Goal: Use online tool/utility: Utilize a website feature to perform a specific function

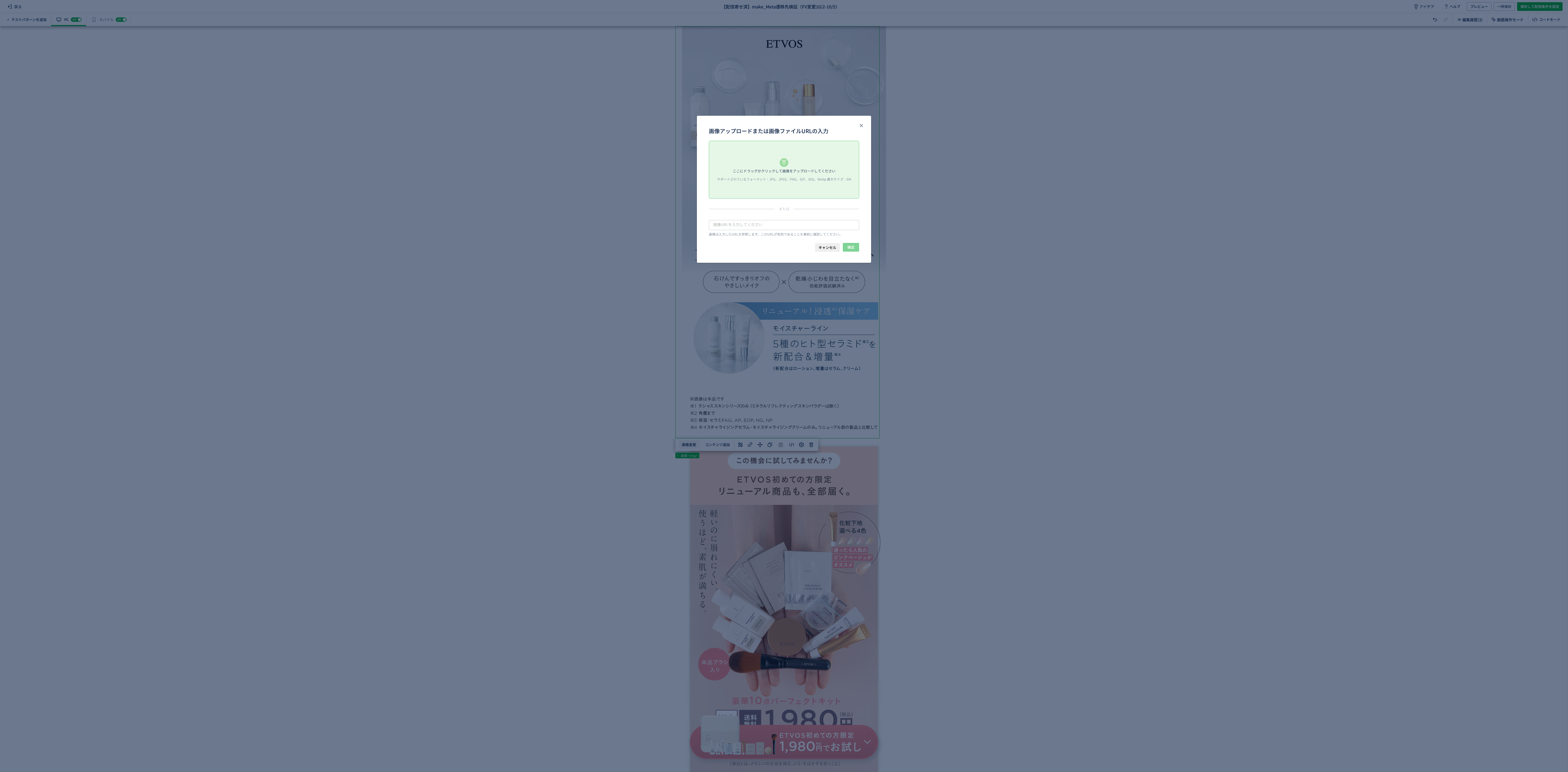
click at [682, 447] on body "戻る 【配信寄せ済】make_Meta遷移先検証（FV変更10/2-10/5） アイデア ヘルプ プレビュー 一時保存 保存して配信条件を設定 テストパターン…" at bounding box center [784, 386] width 1568 height 772
click at [786, 187] on div "ここにドラッグかクリックして画像をアップロードしてください サポートされているフォーマット：JPG、JPEG、PNG、GIF、SVG、Webp 最大サイズ：6M" at bounding box center [784, 170] width 150 height 57
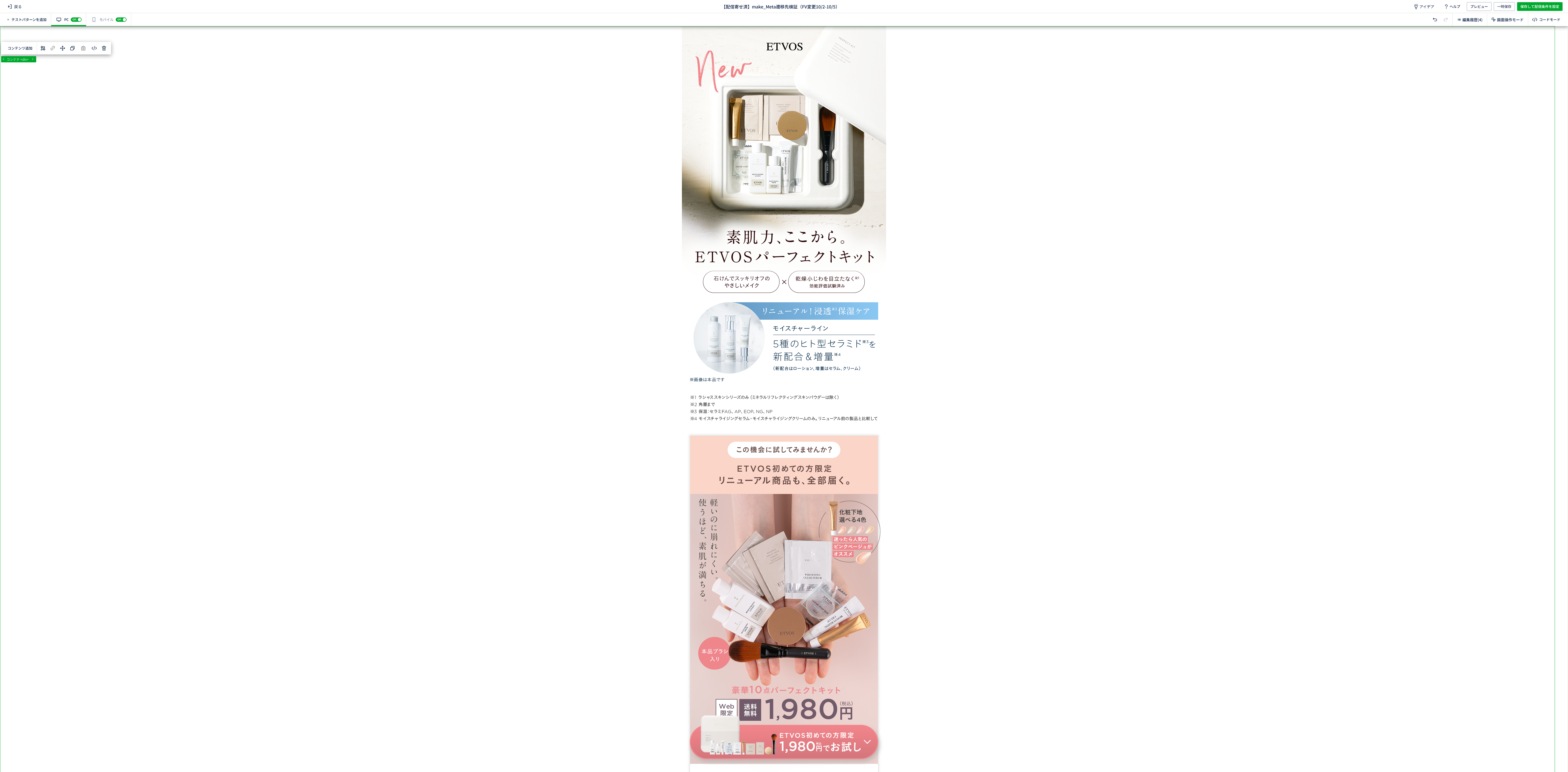
click at [102, 15] on div "有効な編集箇所が確認されません モバイル off on" at bounding box center [109, 19] width 45 height 13
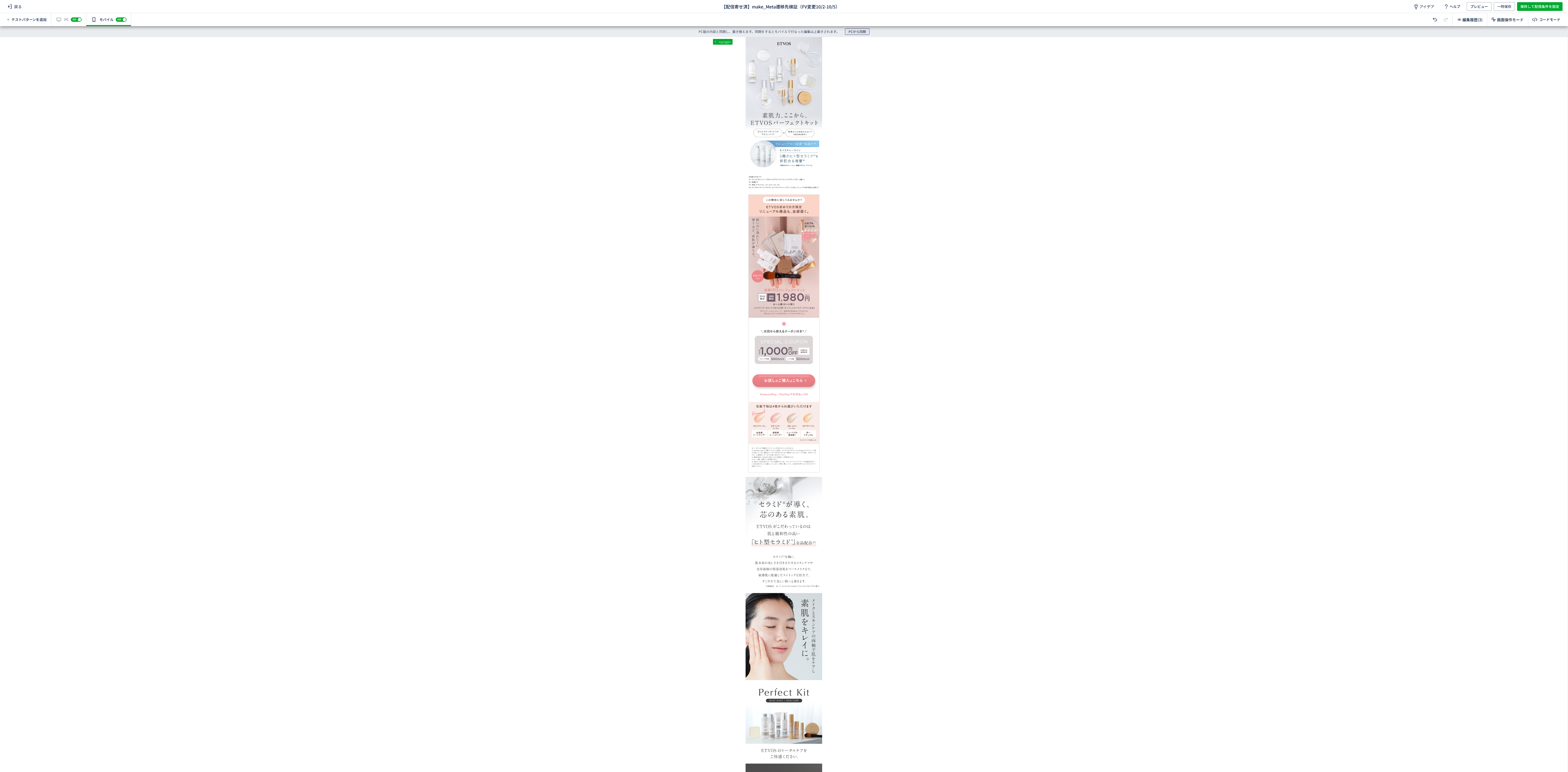
click at [853, 33] on span "PCから同期" at bounding box center [857, 32] width 18 height 7
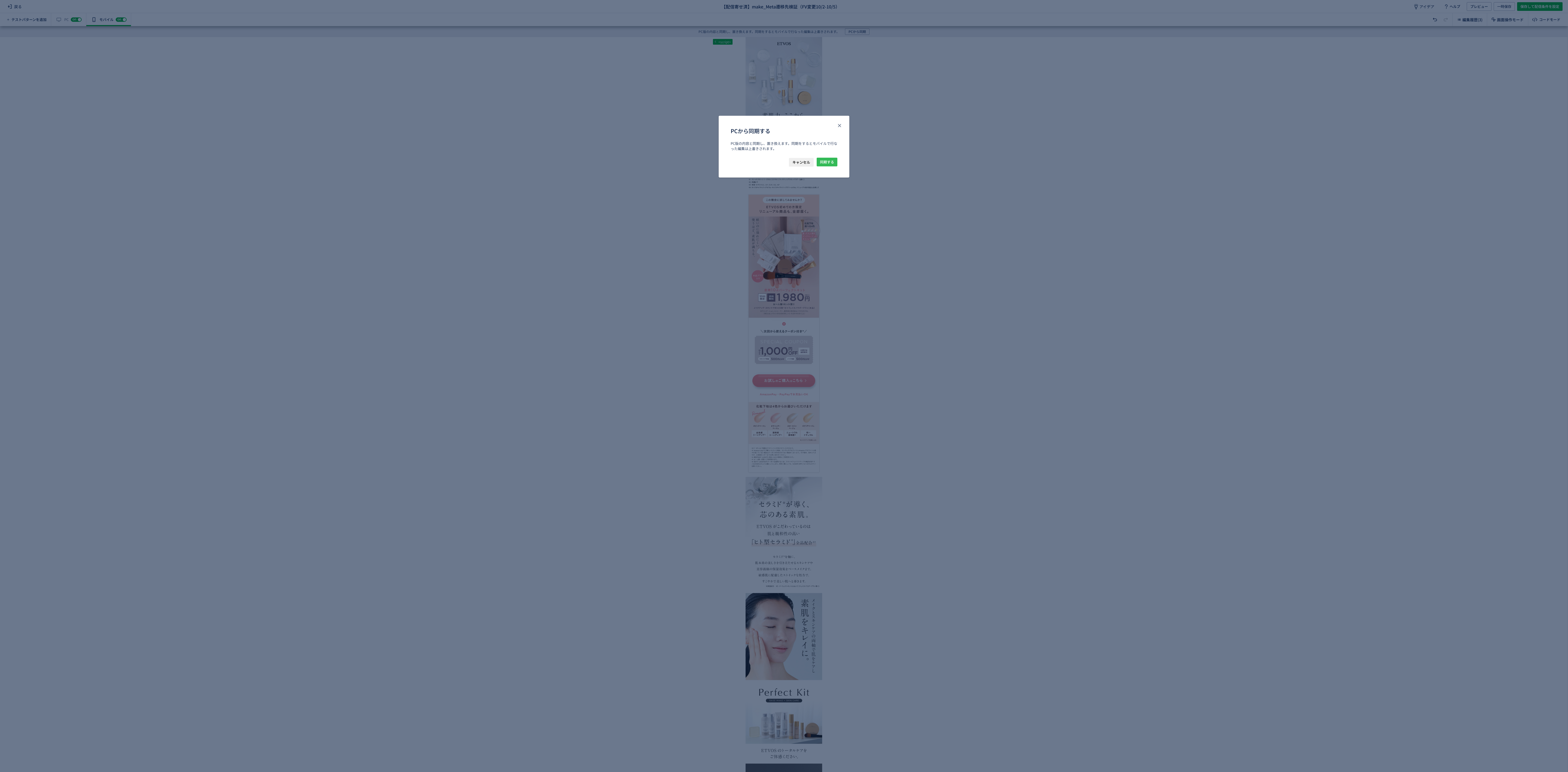
click at [822, 165] on span "同期する" at bounding box center [827, 162] width 14 height 9
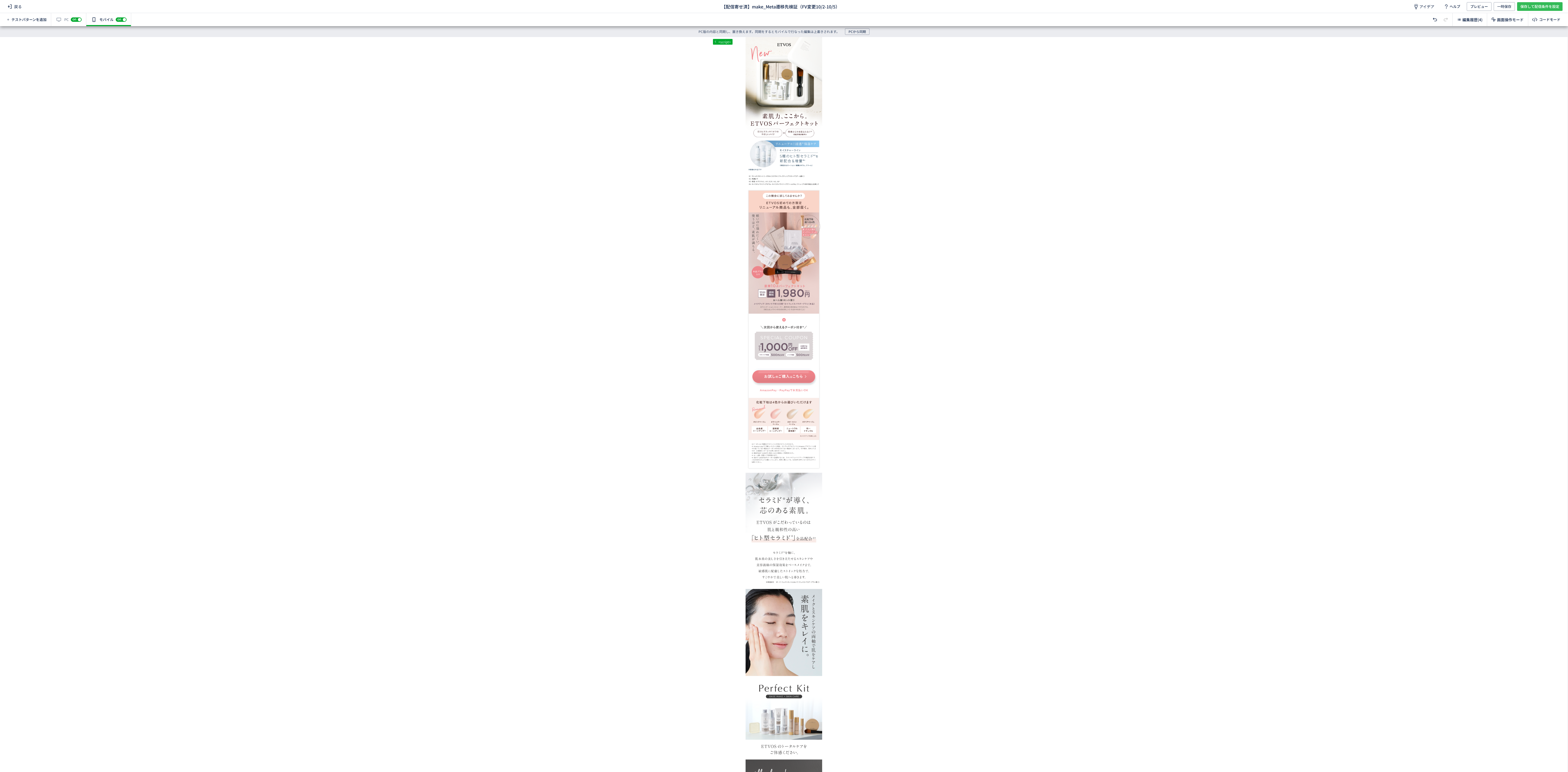
click at [1535, 5] on span "保存して配信条件を設定" at bounding box center [1540, 7] width 39 height 9
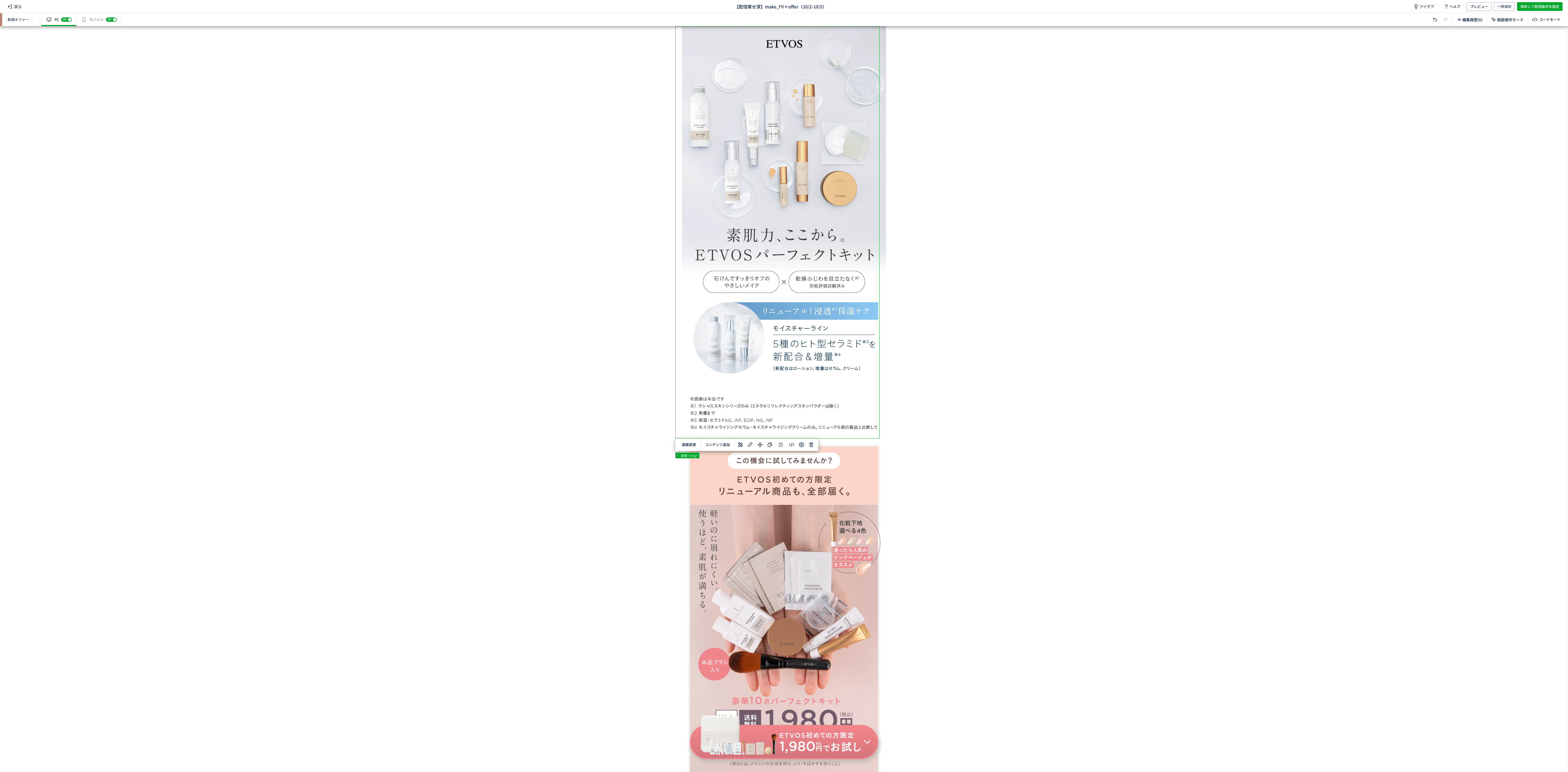
click at [1468, 22] on span "編集履歴(6)" at bounding box center [1472, 19] width 20 height 5
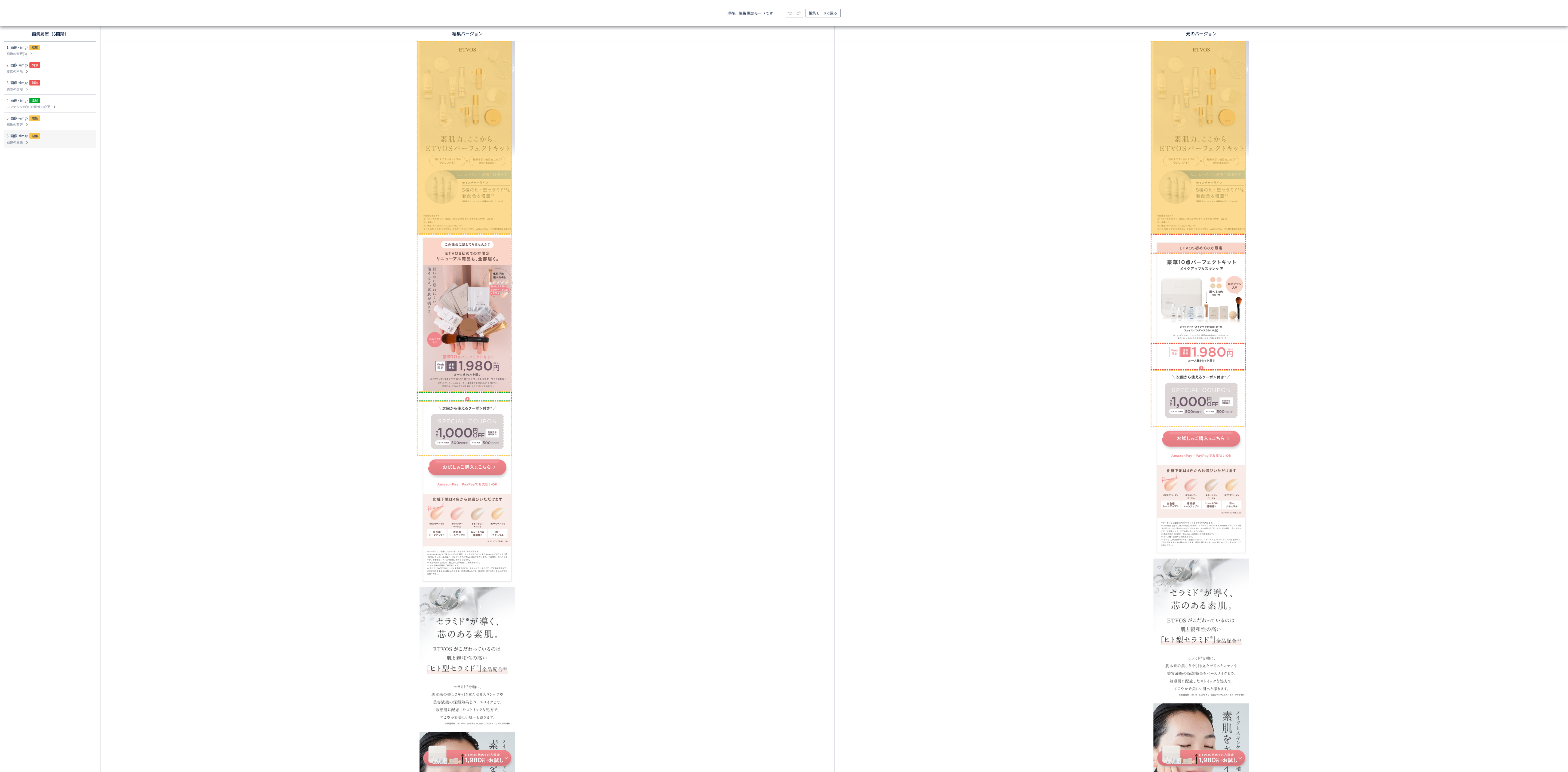
click at [855, 250] on img at bounding box center [884, 247] width 204 height 412
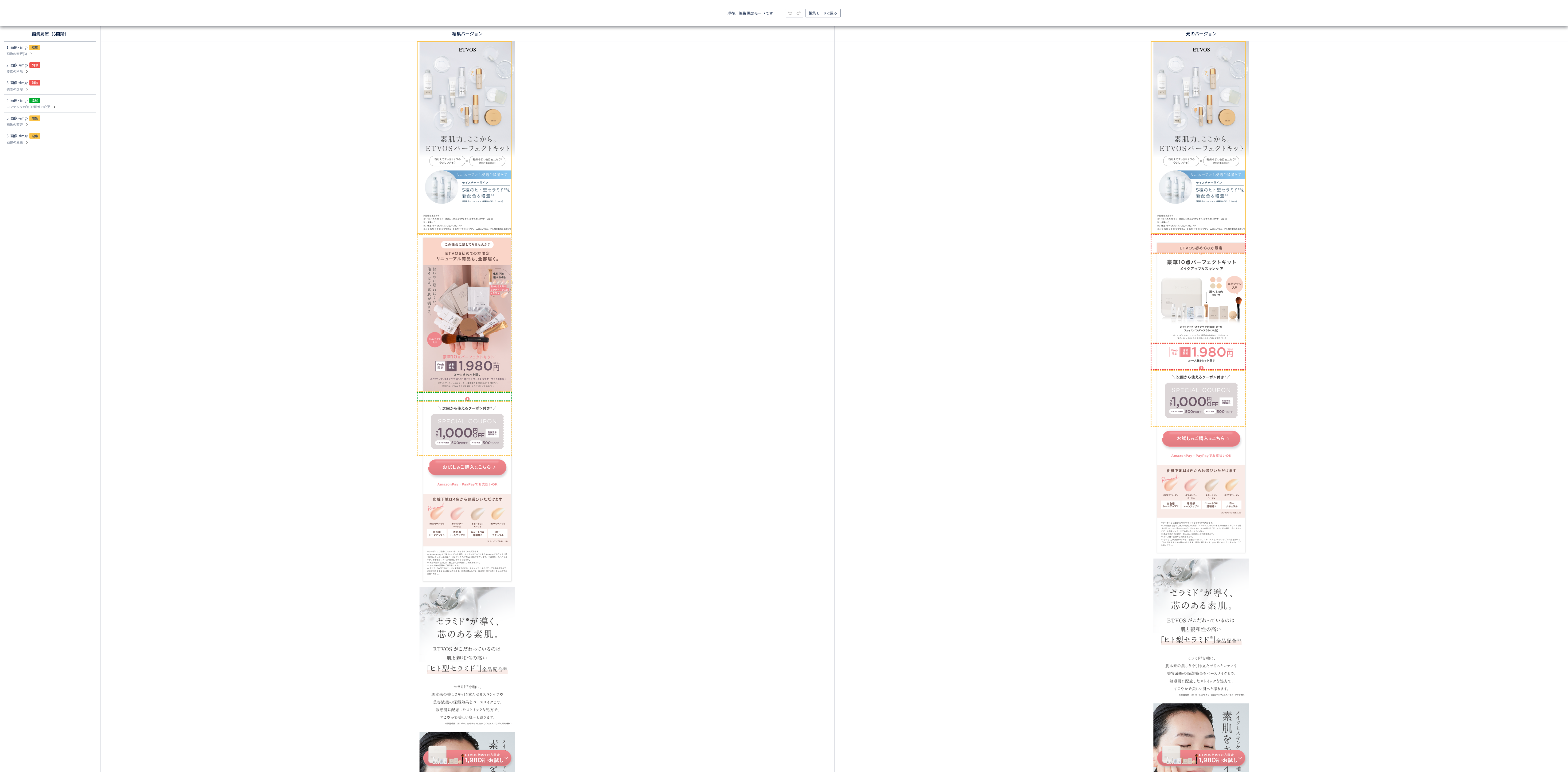
click at [830, 220] on img at bounding box center [884, 247] width 204 height 412
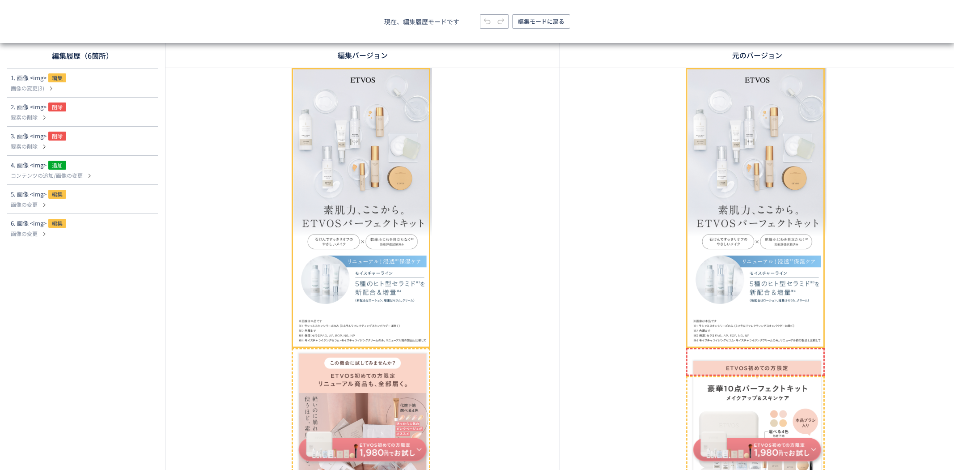
click at [559, 277] on img at bounding box center [642, 406] width 335 height 677
click at [629, 410] on img at bounding box center [642, 406] width 335 height 677
click at [58, 221] on span "編集" at bounding box center [57, 223] width 18 height 9
click at [55, 192] on span "編集" at bounding box center [57, 194] width 18 height 9
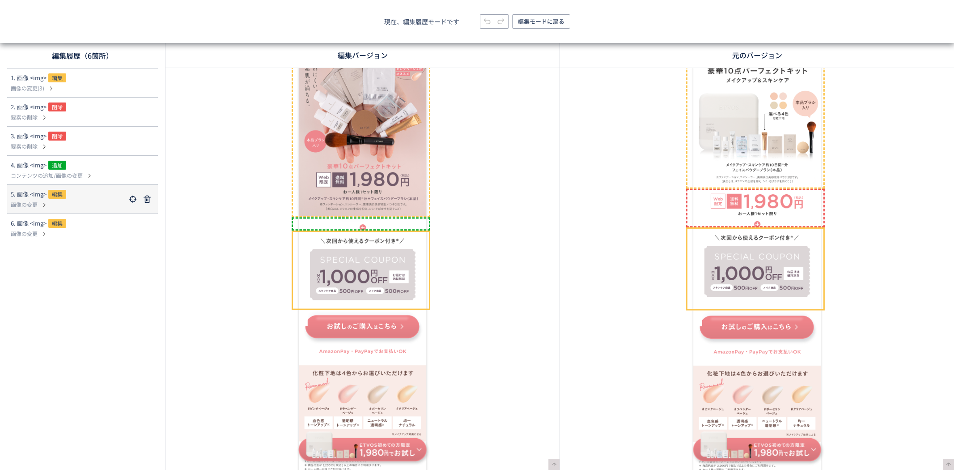
scroll to position [873, 0]
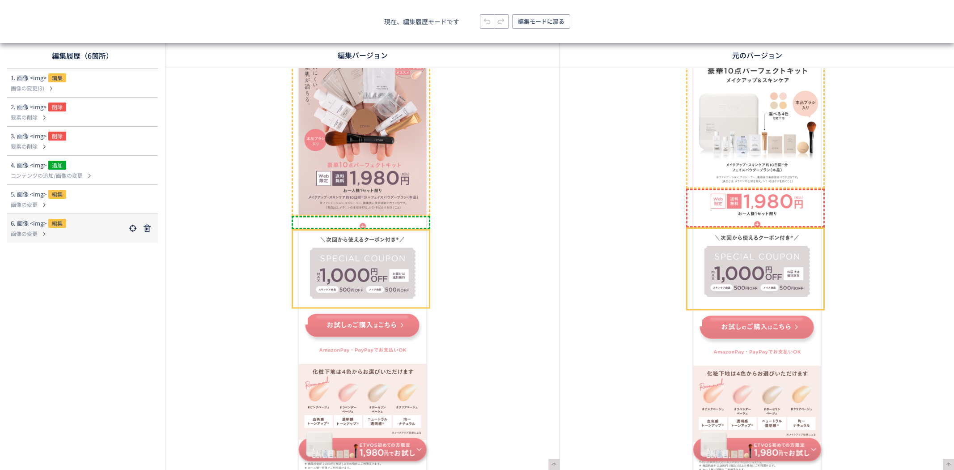
click at [58, 224] on span "編集" at bounding box center [57, 223] width 18 height 9
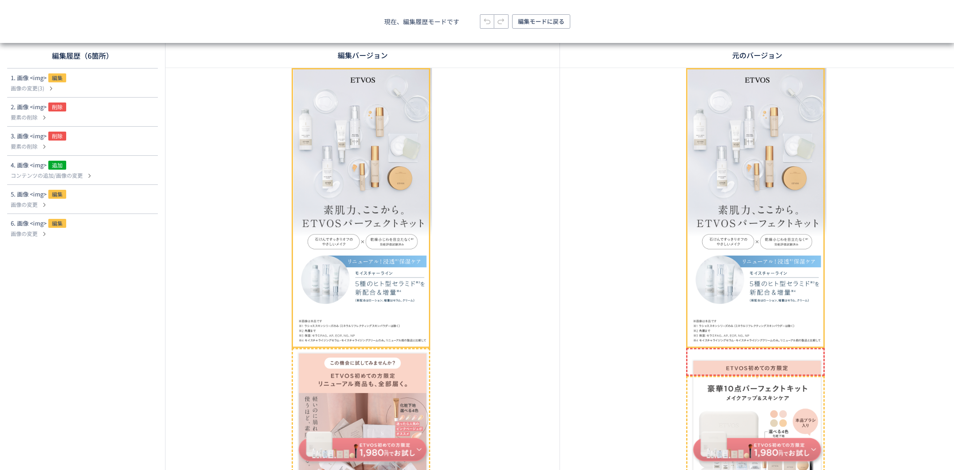
scroll to position [0, 0]
click at [59, 225] on span "編集" at bounding box center [57, 223] width 18 height 9
click at [145, 229] on use at bounding box center [147, 228] width 7 height 7
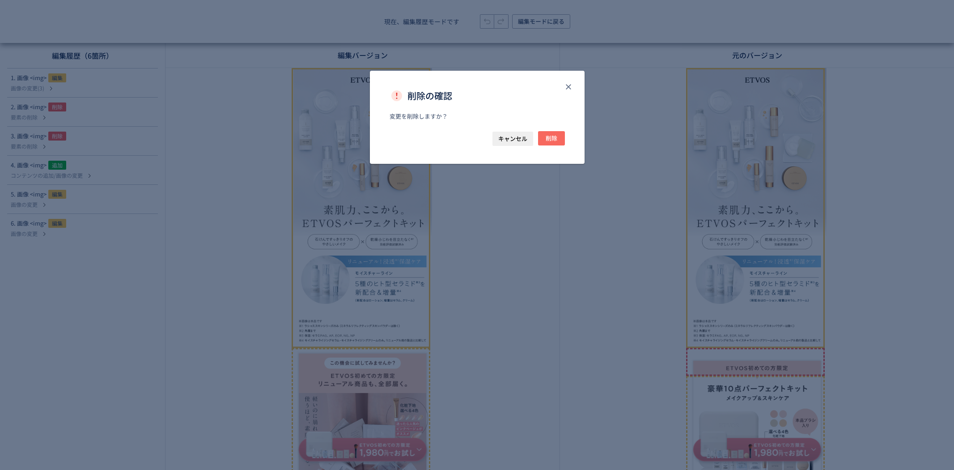
click at [555, 139] on span "削除" at bounding box center [552, 138] width 12 height 14
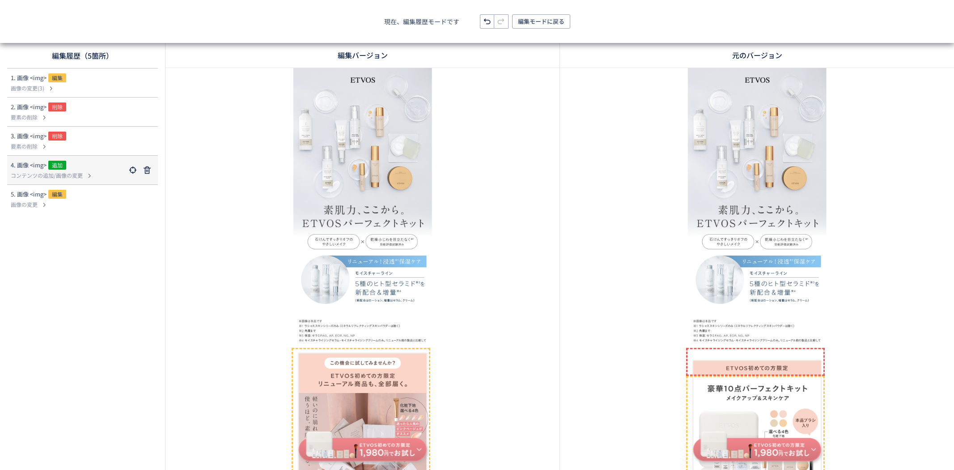
click at [56, 166] on span "追加" at bounding box center [57, 165] width 18 height 9
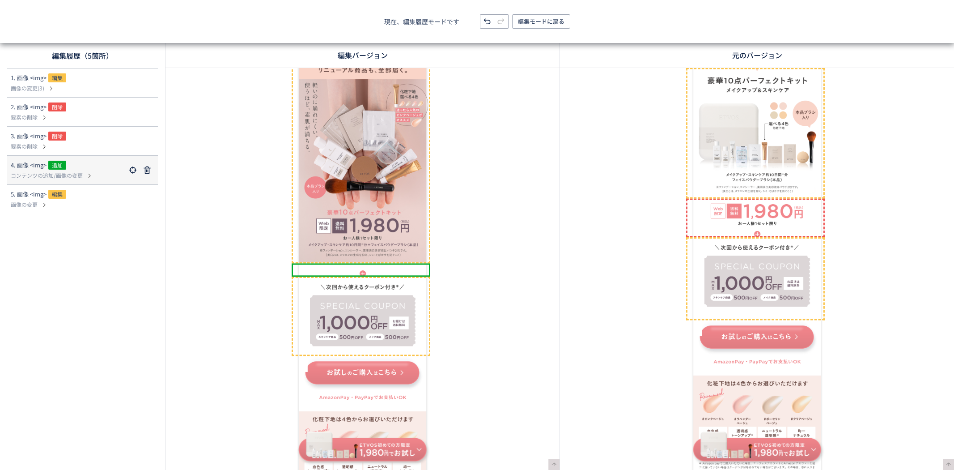
scroll to position [762, 0]
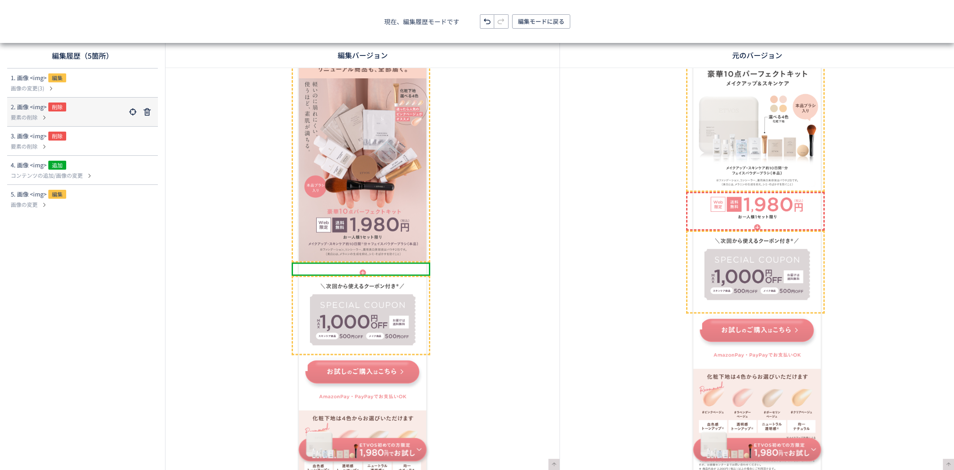
click at [31, 108] on span "2. 画像 <img>" at bounding box center [29, 106] width 36 height 9
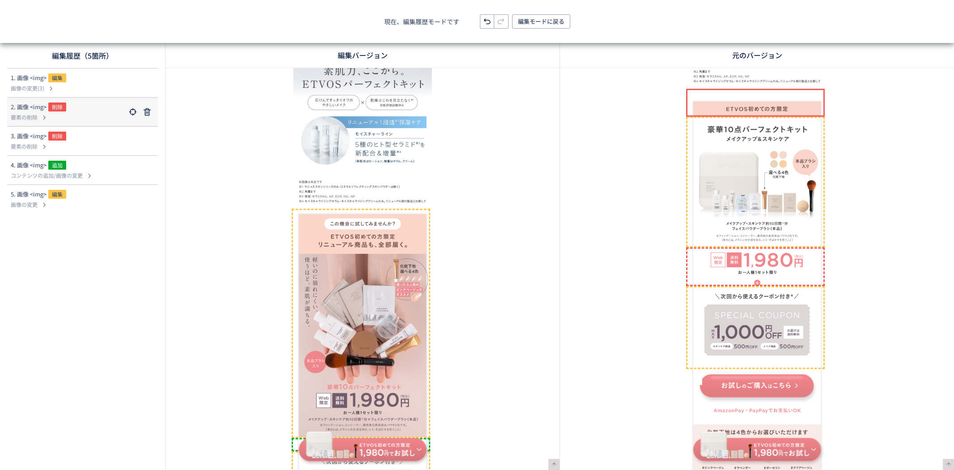
scroll to position [0, 0]
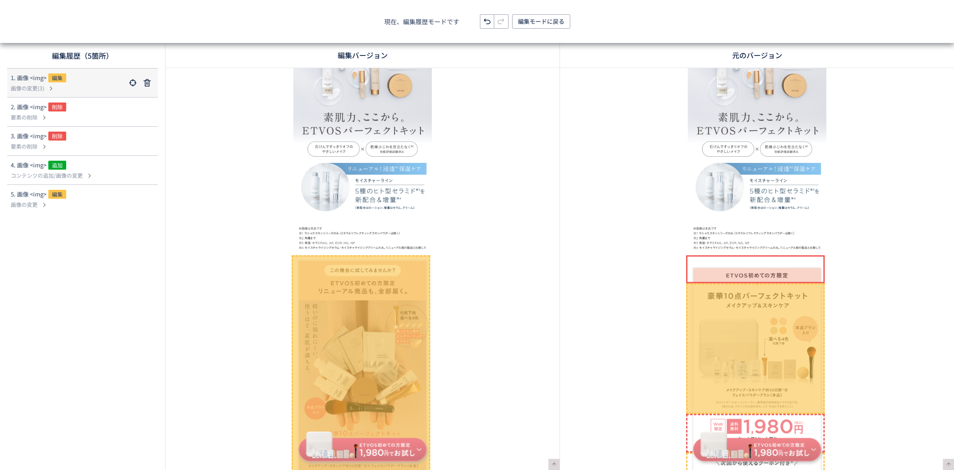
click at [25, 86] on span "画像の変更(3)" at bounding box center [28, 88] width 34 height 8
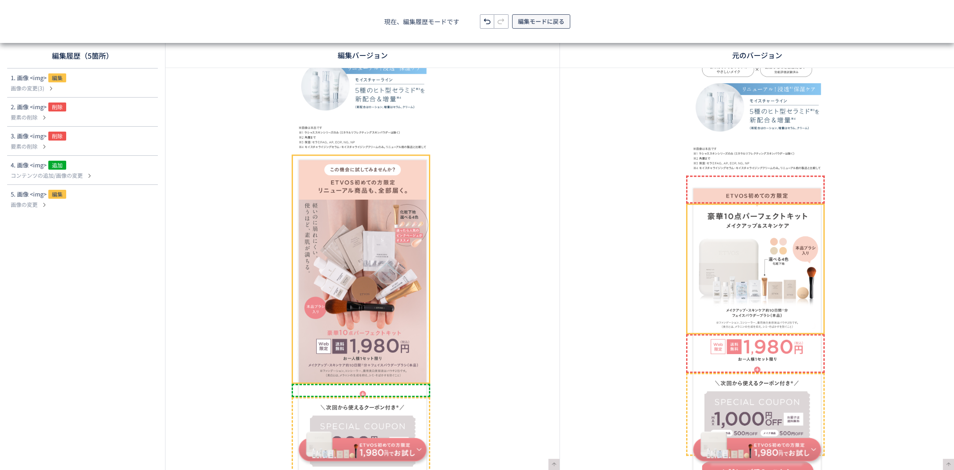
click at [555, 19] on span "編集モードに戻る" at bounding box center [541, 21] width 47 height 14
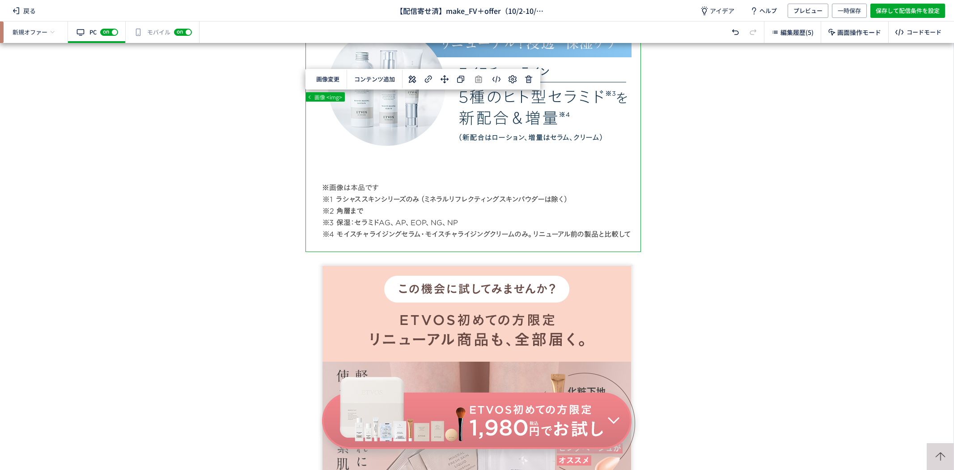
click at [161, 32] on div "有効な編集箇所が確認されません モバイル off on" at bounding box center [163, 31] width 74 height 21
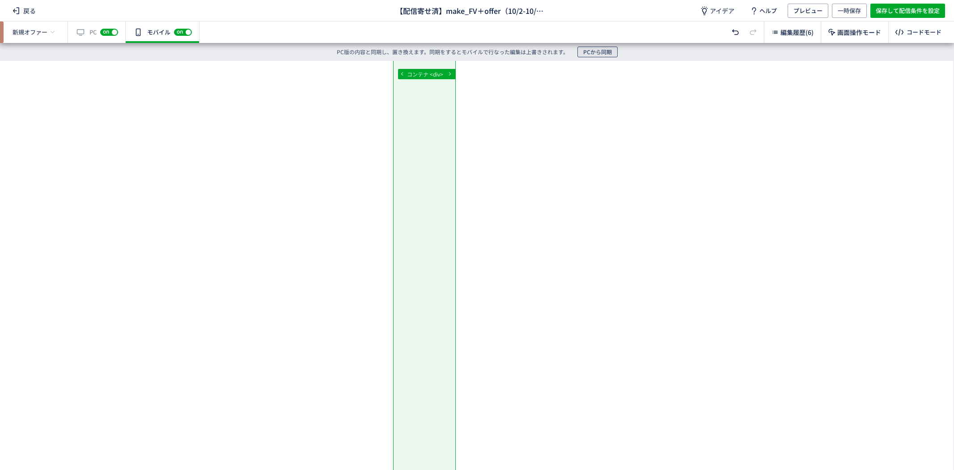
click at [591, 52] on span "PCから同期" at bounding box center [597, 52] width 29 height 11
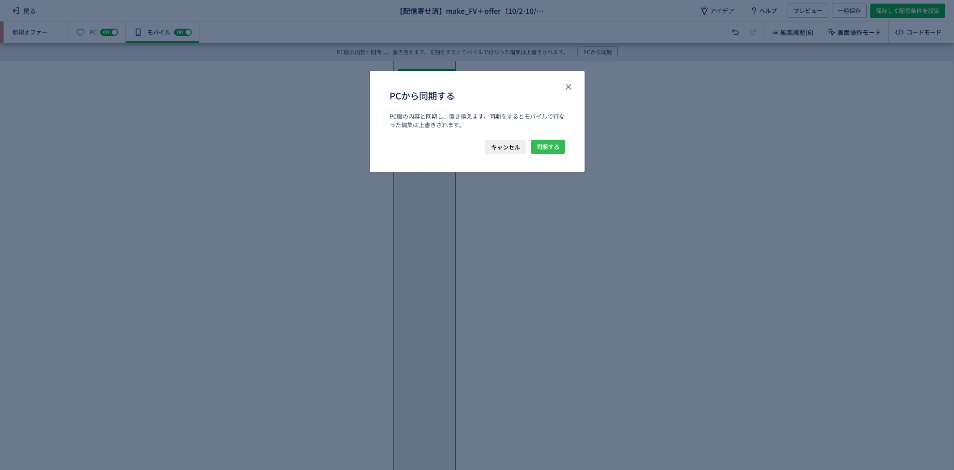
click at [553, 145] on span "同期する" at bounding box center [547, 147] width 23 height 14
